Goal: Transaction & Acquisition: Purchase product/service

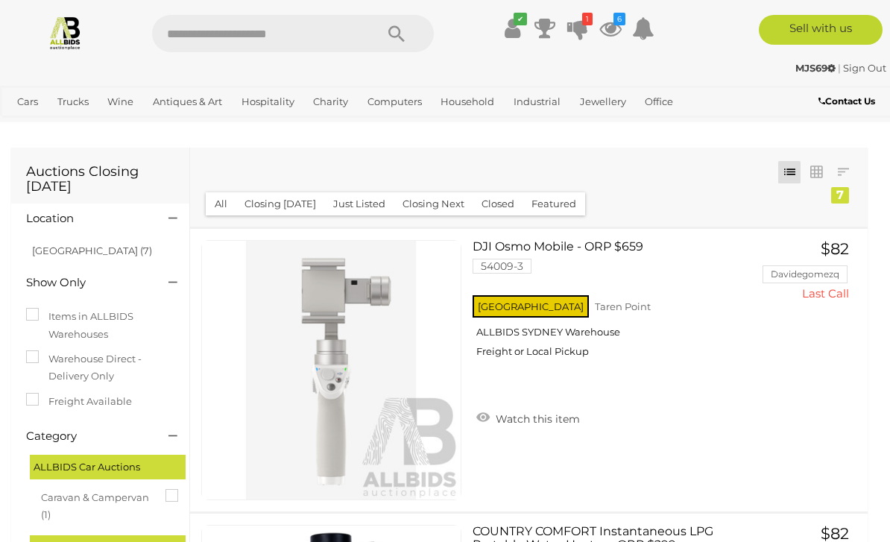
click at [586, 27] on icon at bounding box center [577, 28] width 21 height 27
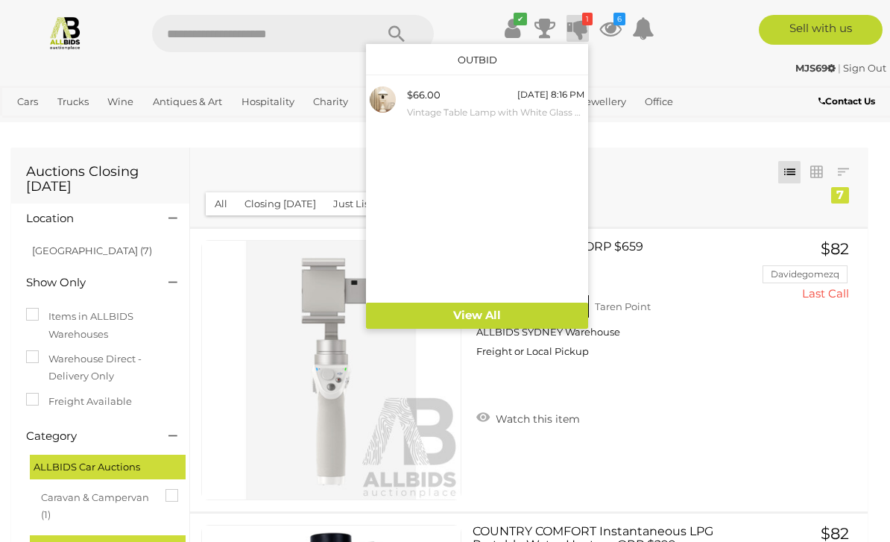
click at [529, 101] on div "[DATE] 8:16 PM" at bounding box center [550, 94] width 67 height 16
click at [711, 200] on div at bounding box center [445, 271] width 890 height 542
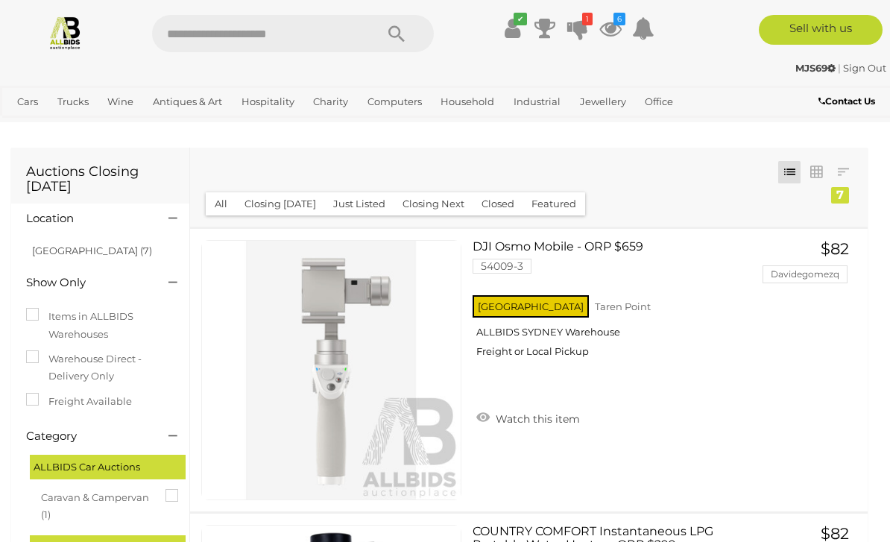
click at [617, 25] on icon at bounding box center [610, 28] width 22 height 27
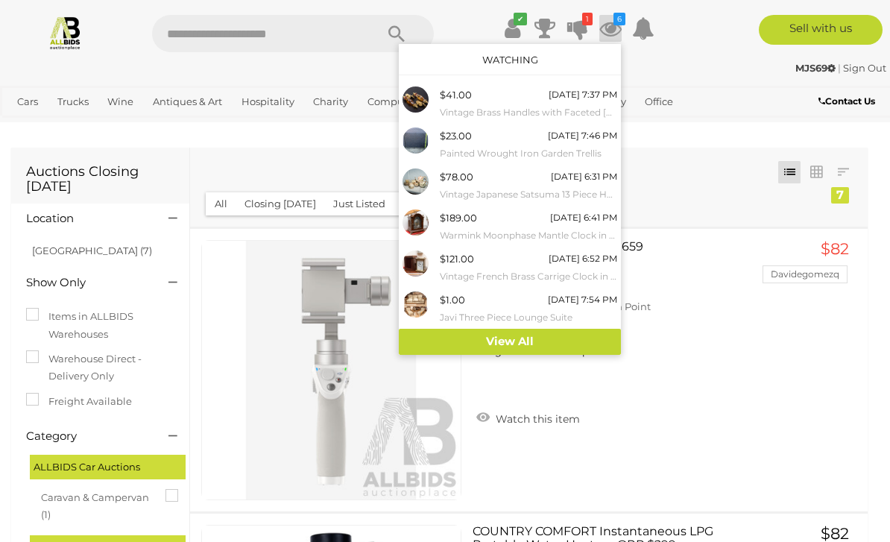
click at [520, 268] on small "Vintage French Brass Carrige Clock in Leather Case" at bounding box center [528, 276] width 177 height 16
click at [502, 219] on div "$189.00 19/08/2025 6:41 PM Warmink Moonphase Mantle Clock in Timber Case" at bounding box center [528, 226] width 177 height 34
click at [679, 299] on div at bounding box center [445, 271] width 890 height 542
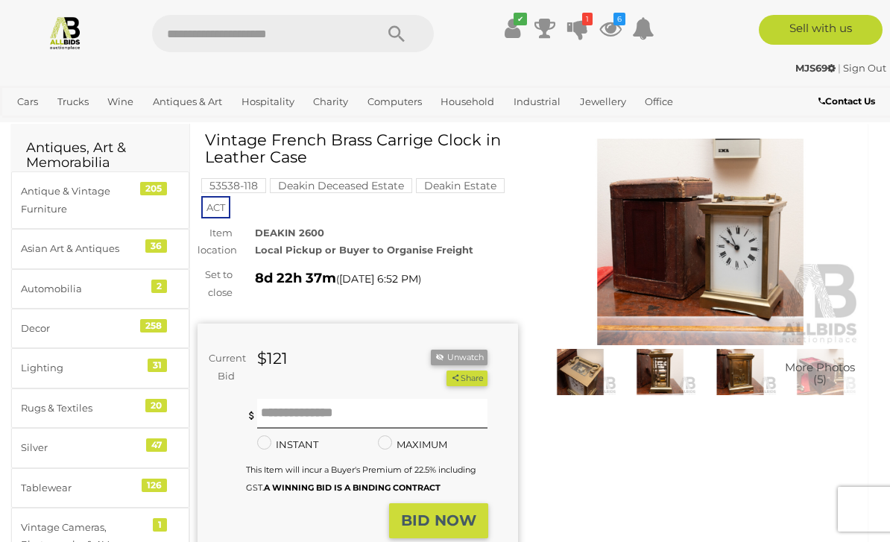
scroll to position [44, 0]
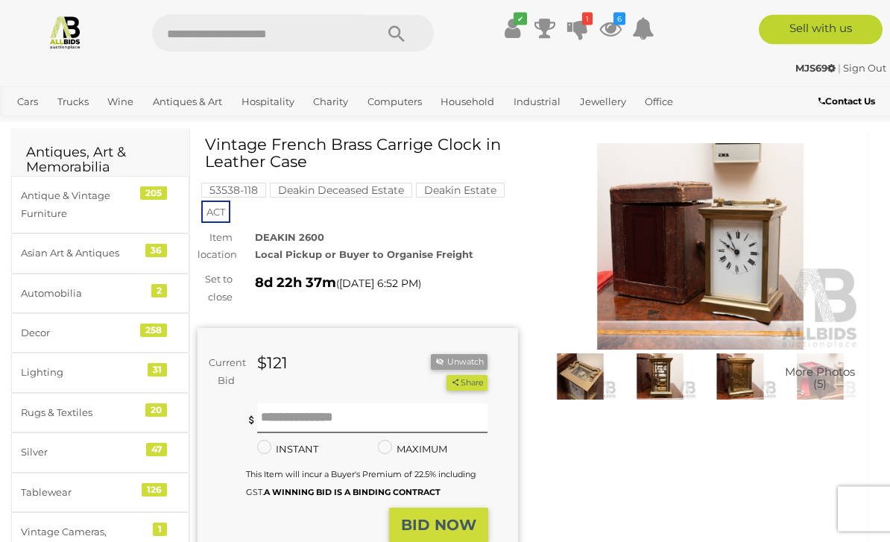
click at [749, 268] on img at bounding box center [700, 247] width 320 height 206
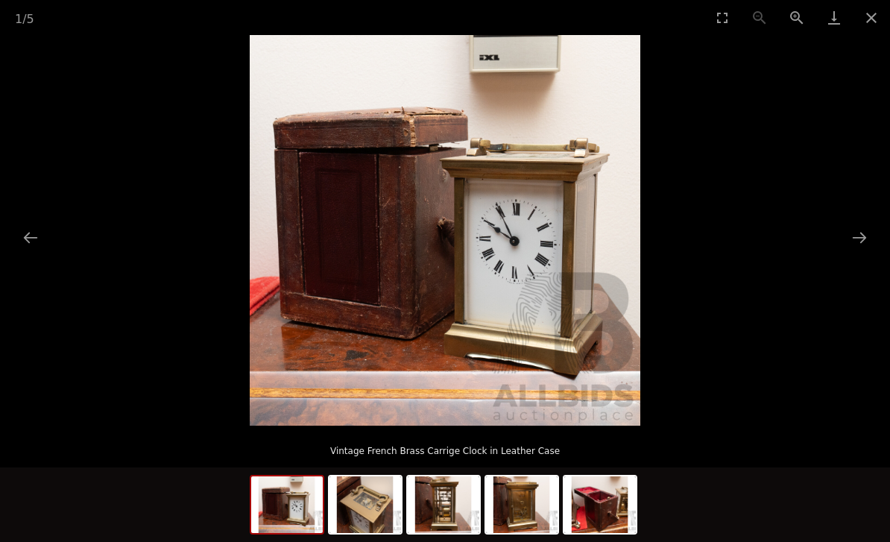
scroll to position [904, 0]
click at [866, 238] on button "Next slide" at bounding box center [858, 237] width 31 height 29
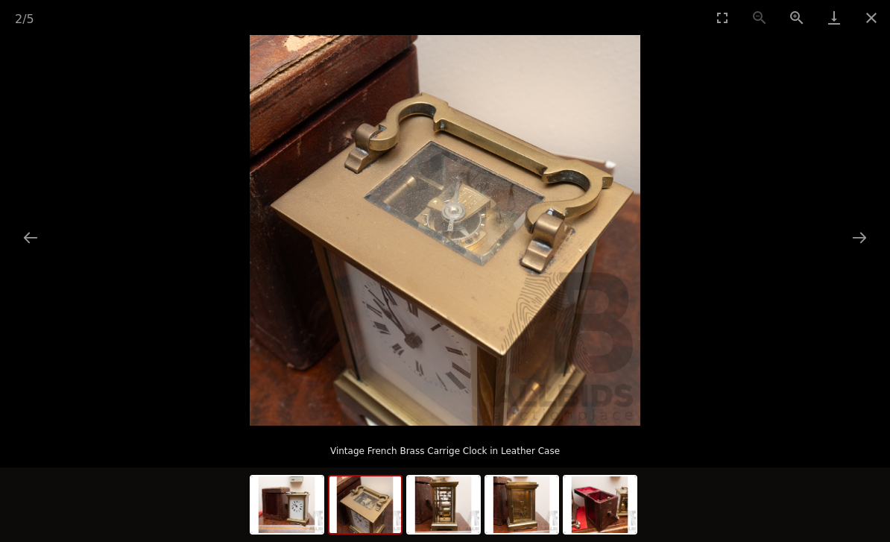
click at [866, 240] on button "Next slide" at bounding box center [858, 237] width 31 height 29
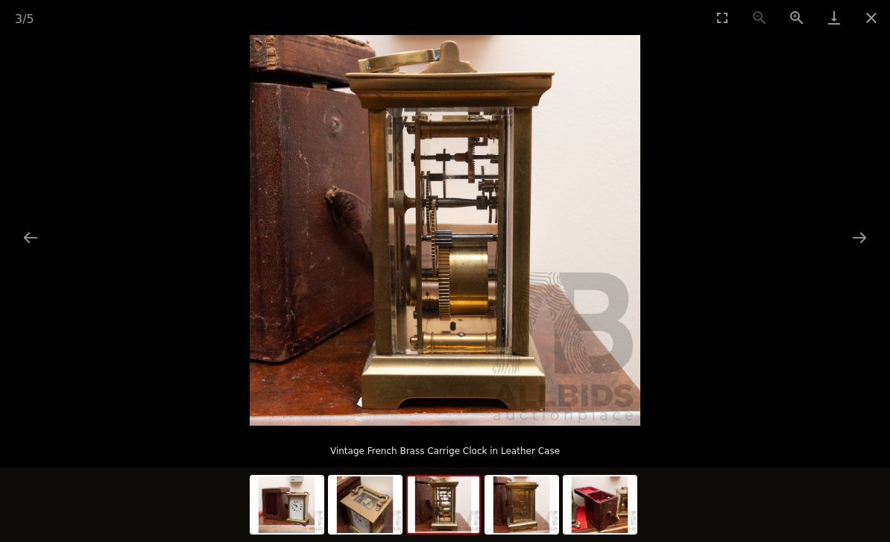
click at [858, 238] on button "Next slide" at bounding box center [858, 237] width 31 height 29
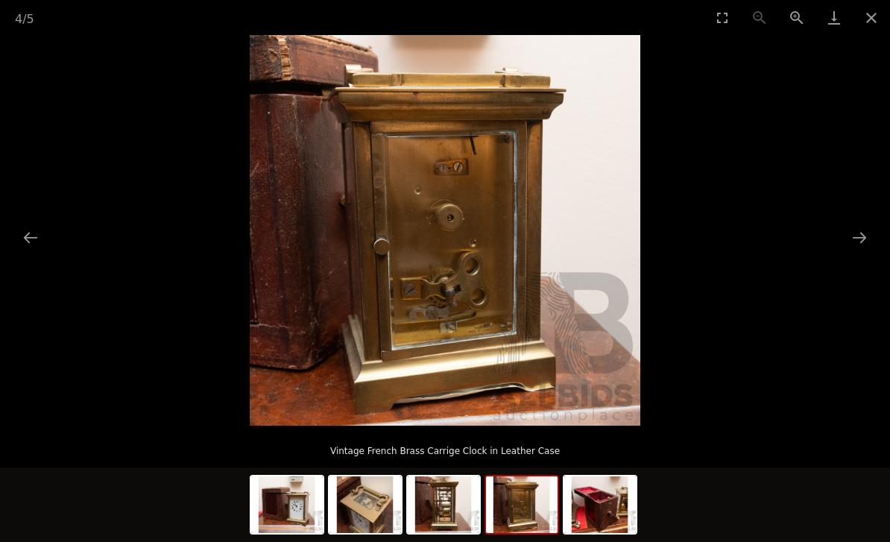
click at [863, 240] on button "Next slide" at bounding box center [858, 237] width 31 height 29
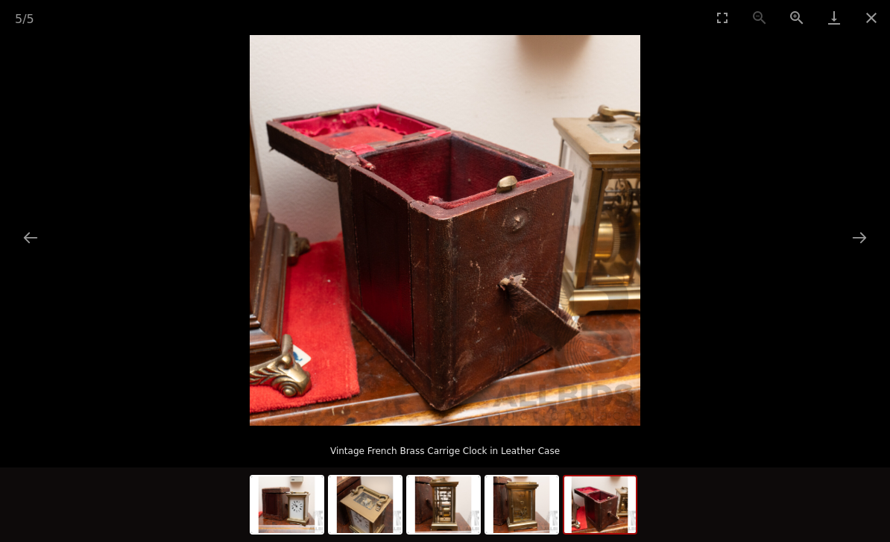
click at [868, 241] on button "Next slide" at bounding box center [858, 237] width 31 height 29
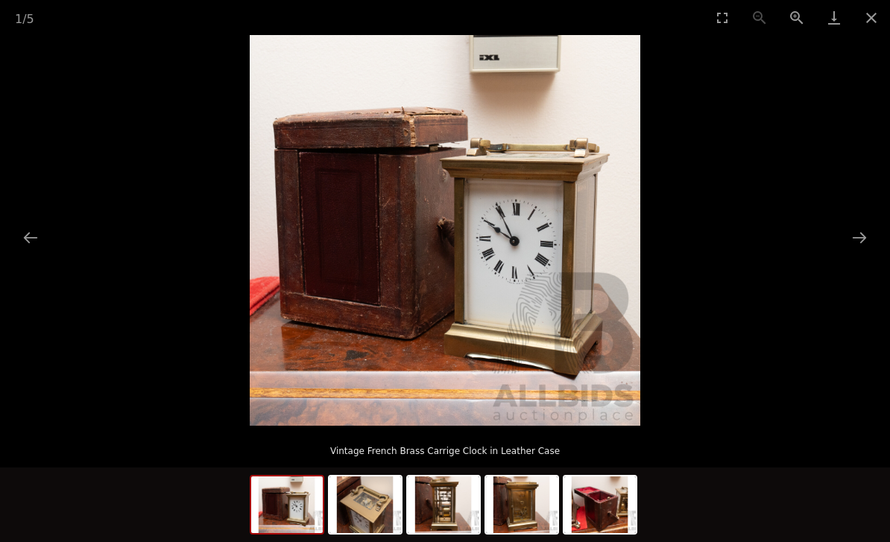
click at [863, 240] on button "Next slide" at bounding box center [858, 237] width 31 height 29
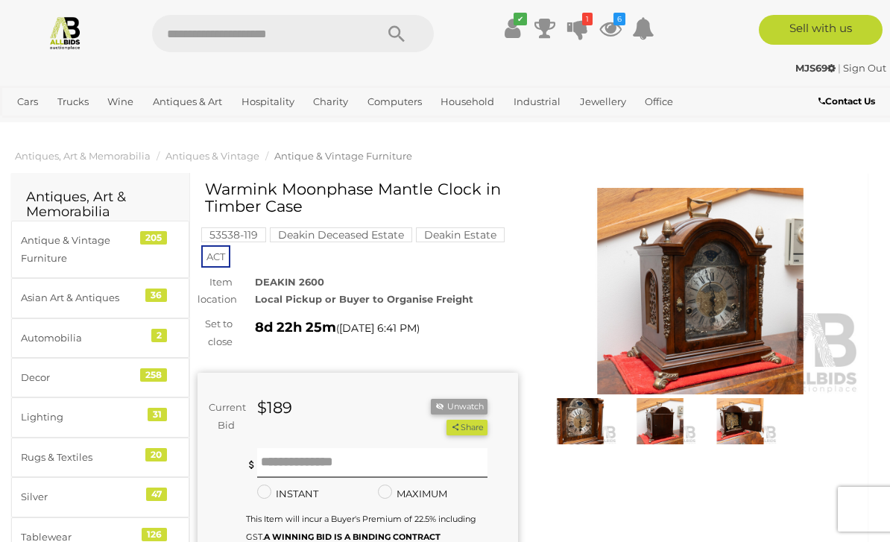
click at [764, 319] on img at bounding box center [700, 291] width 320 height 206
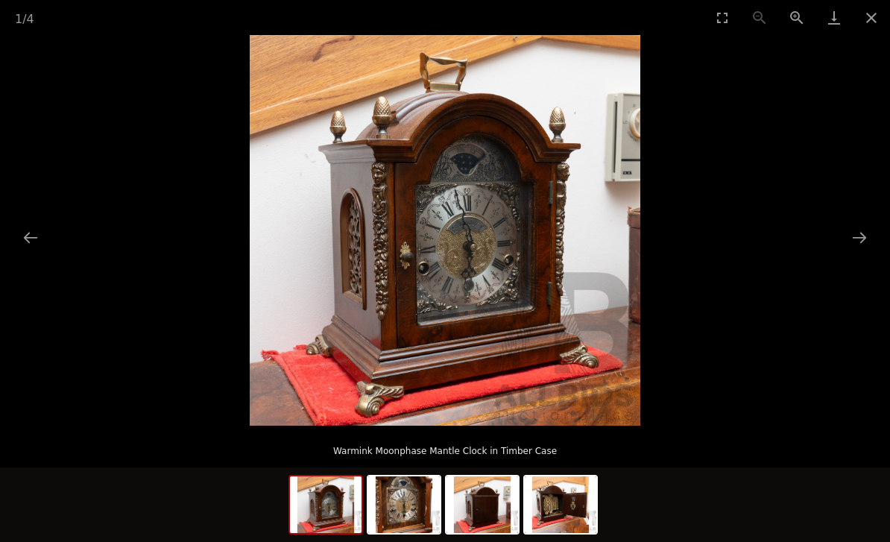
click at [868, 239] on button "Next slide" at bounding box center [858, 237] width 31 height 29
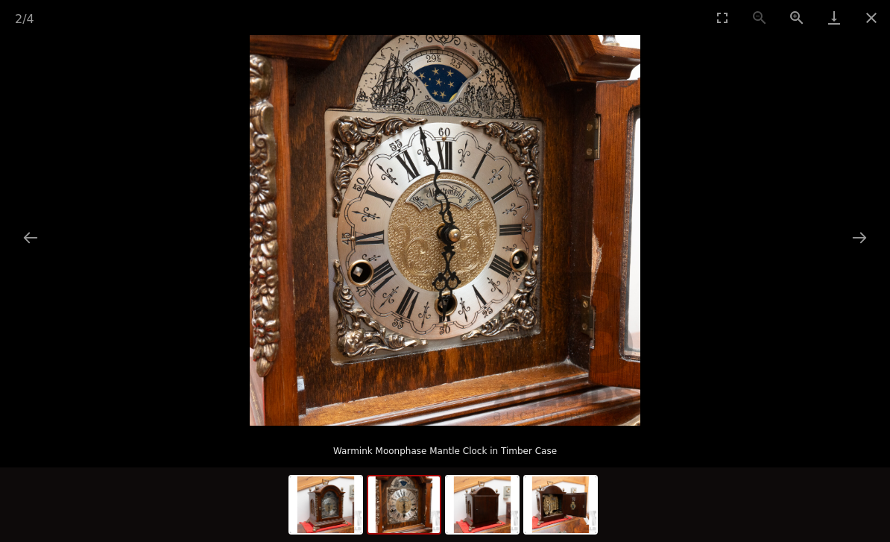
click at [863, 235] on button "Next slide" at bounding box center [858, 237] width 31 height 29
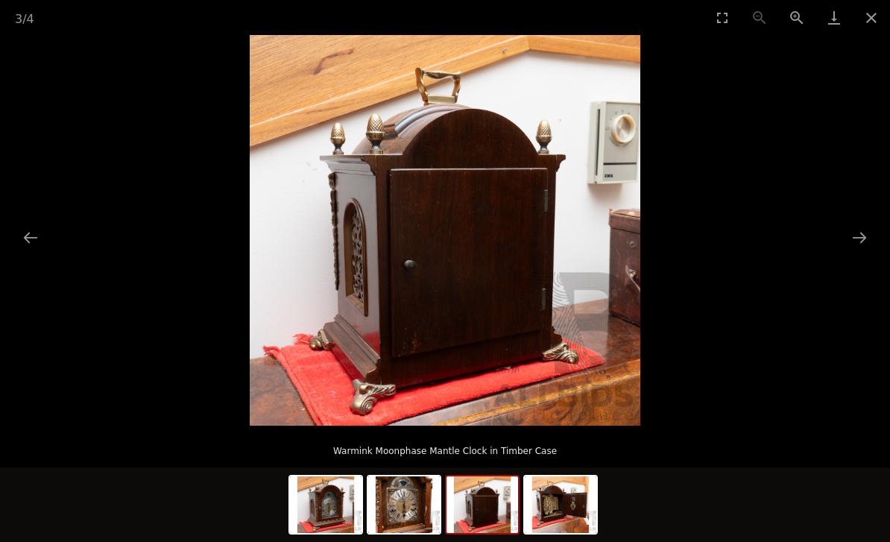
click at [864, 238] on button "Next slide" at bounding box center [858, 237] width 31 height 29
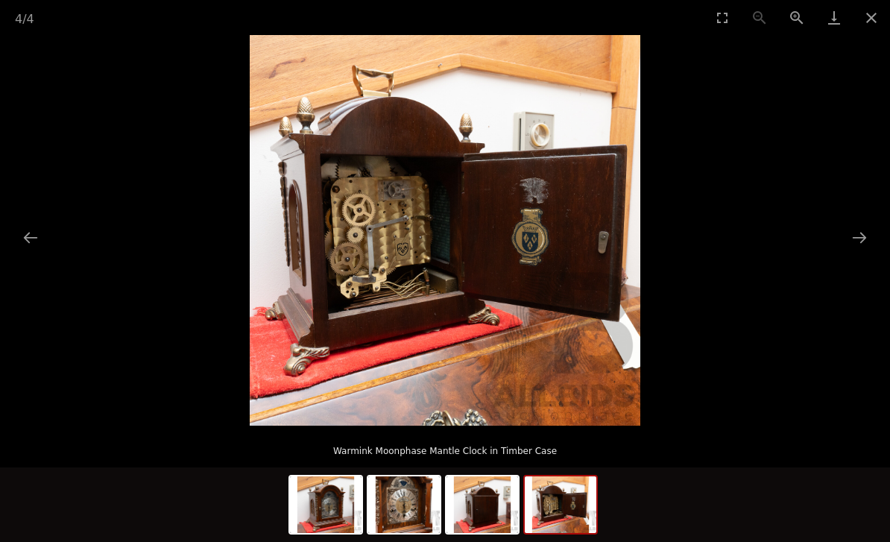
click at [867, 242] on button "Next slide" at bounding box center [858, 237] width 31 height 29
